Goal: Task Accomplishment & Management: Use online tool/utility

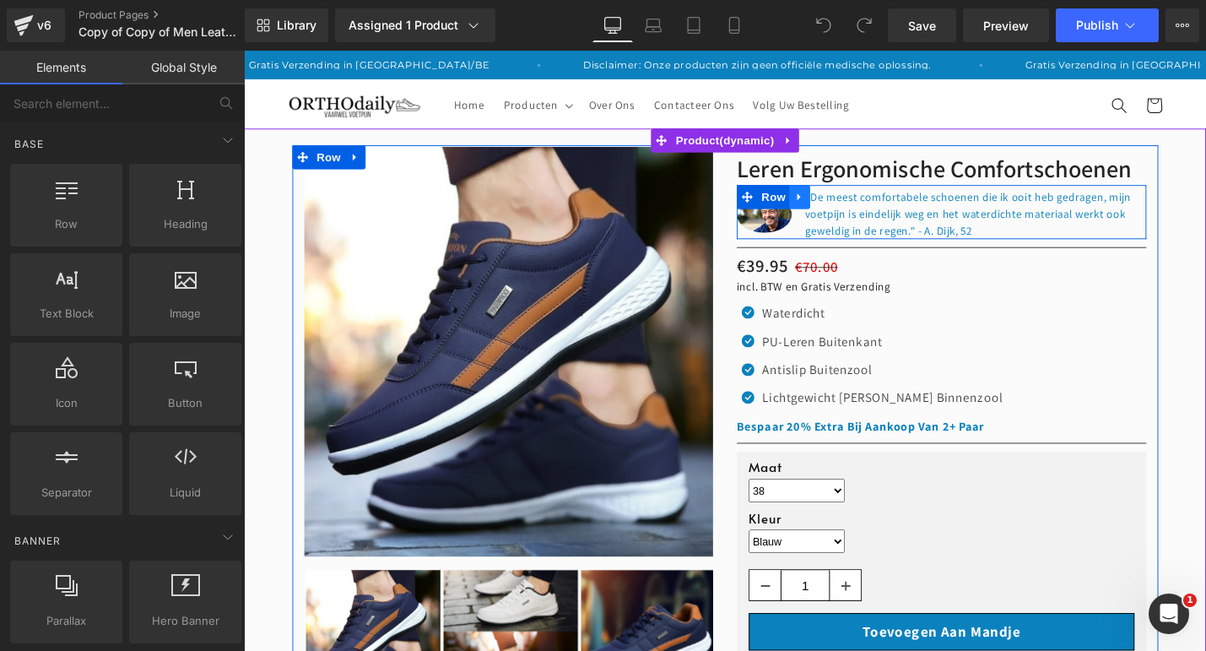
click at [840, 214] on link at bounding box center [834, 205] width 22 height 25
click at [873, 208] on icon at bounding box center [878, 206] width 12 height 12
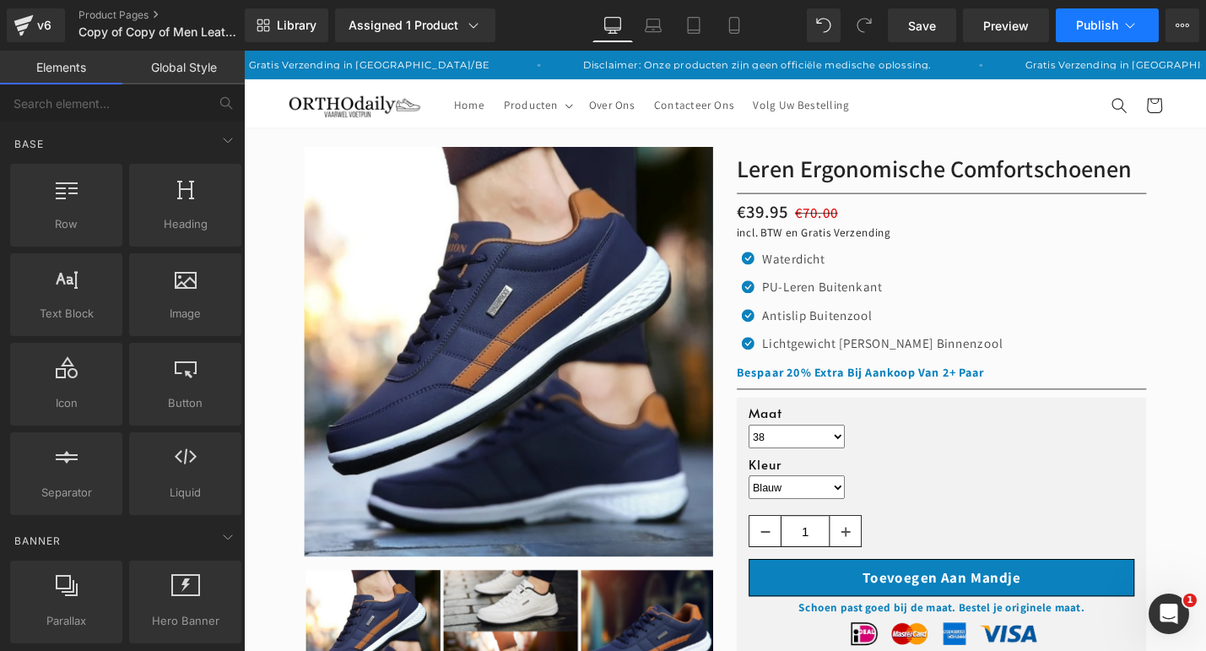
click at [1107, 34] on button "Publish" at bounding box center [1107, 25] width 103 height 34
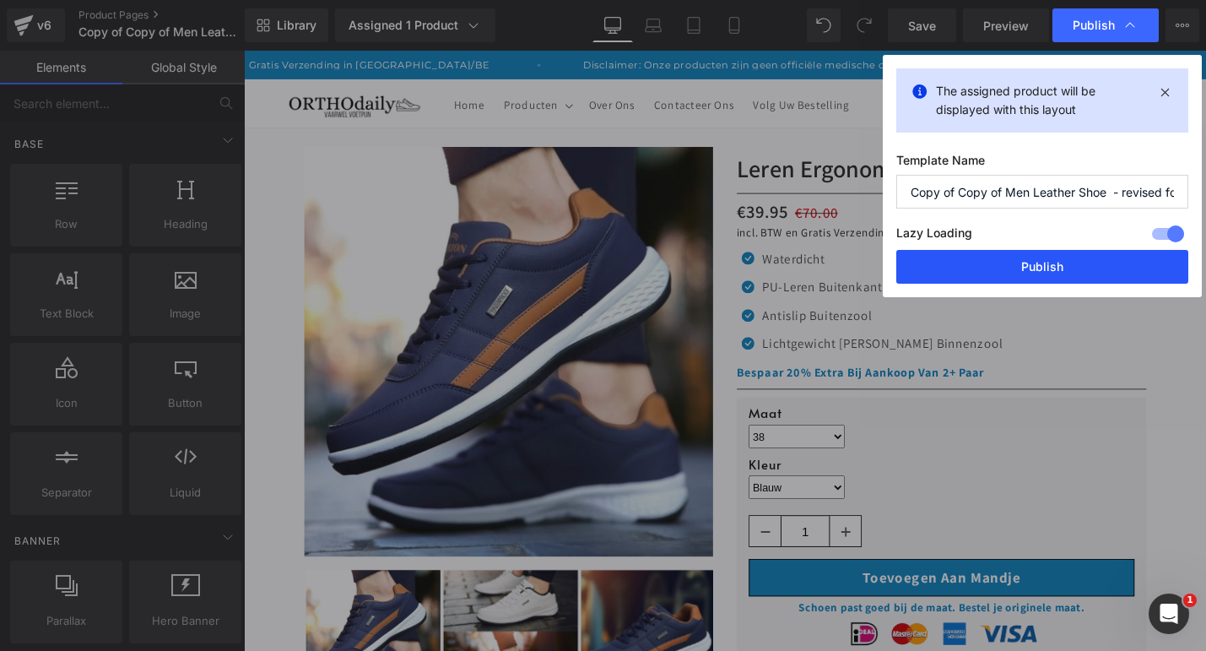
click at [981, 254] on button "Publish" at bounding box center [1042, 267] width 292 height 34
